Goal: Task Accomplishment & Management: Use online tool/utility

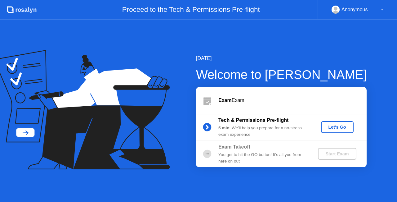
click at [338, 132] on button "Let's Go" at bounding box center [337, 127] width 33 height 12
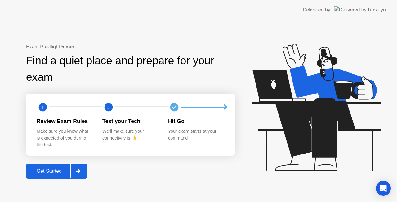
click at [44, 174] on div "Get Started" at bounding box center [49, 171] width 43 height 6
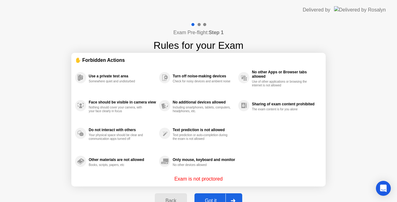
click at [213, 196] on button "Got it" at bounding box center [219, 200] width 48 height 15
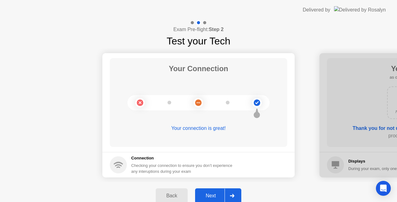
click at [222, 193] on div "Next" at bounding box center [211, 196] width 28 height 6
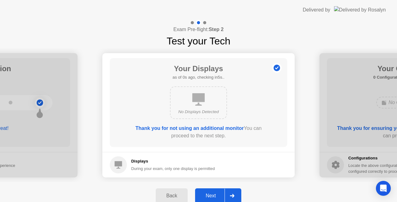
click at [222, 193] on div "Next" at bounding box center [211, 196] width 28 height 6
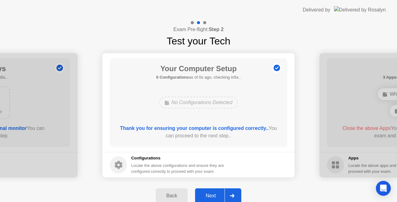
click at [222, 193] on div "Next" at bounding box center [211, 196] width 28 height 6
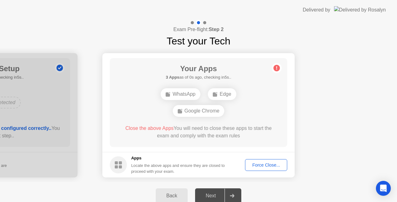
click at [271, 166] on div "Force Close..." at bounding box center [266, 164] width 38 height 5
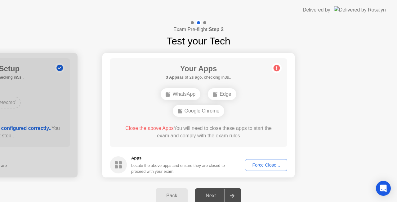
click at [216, 194] on div "Next" at bounding box center [211, 196] width 28 height 6
click at [217, 196] on div "Next" at bounding box center [211, 196] width 28 height 6
click at [238, 196] on div at bounding box center [232, 195] width 15 height 14
click at [237, 195] on div at bounding box center [232, 195] width 15 height 14
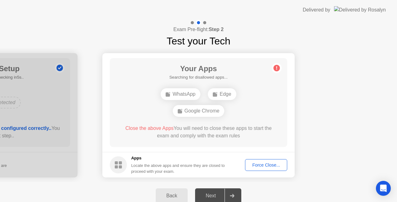
click at [237, 195] on div at bounding box center [232, 195] width 15 height 14
click at [277, 167] on div "Force Close..." at bounding box center [266, 164] width 38 height 5
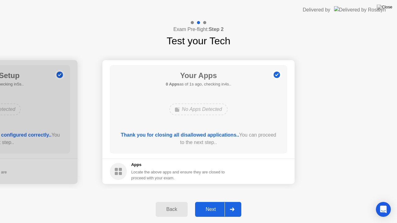
click at [222, 201] on div "Back Next" at bounding box center [198, 209] width 397 height 27
click at [218, 201] on div "Next" at bounding box center [211, 210] width 28 height 6
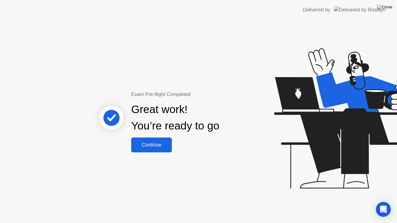
click at [164, 143] on div "Continue" at bounding box center [151, 145] width 37 height 6
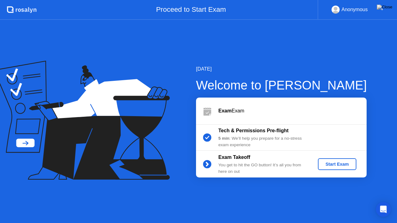
click at [337, 163] on div "Start Exam" at bounding box center [336, 164] width 33 height 5
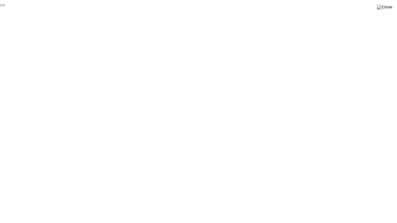
click div "End Proctoring Session"
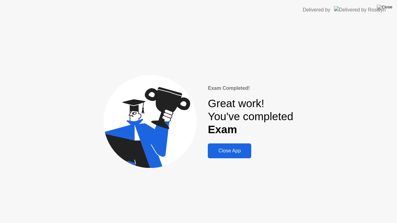
click at [237, 150] on div "Close App" at bounding box center [230, 151] width 40 height 6
